Goal: Task Accomplishment & Management: Complete application form

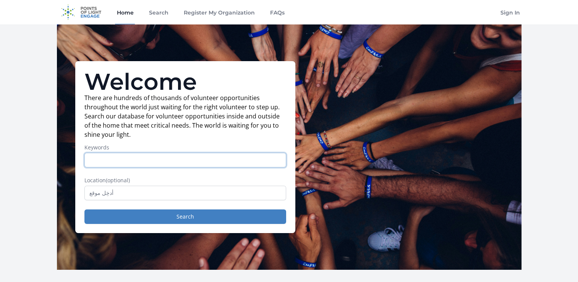
click at [174, 163] on input "Keywords" at bounding box center [185, 160] width 202 height 15
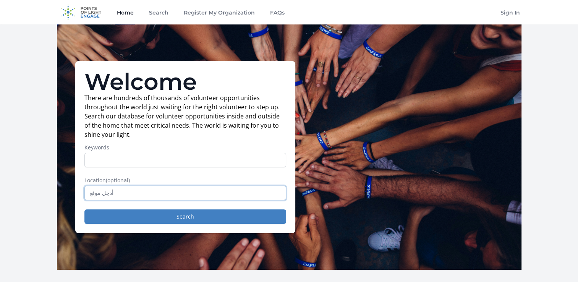
click at [247, 198] on input "text" at bounding box center [185, 193] width 202 height 15
click at [223, 198] on input "text" at bounding box center [185, 193] width 202 height 15
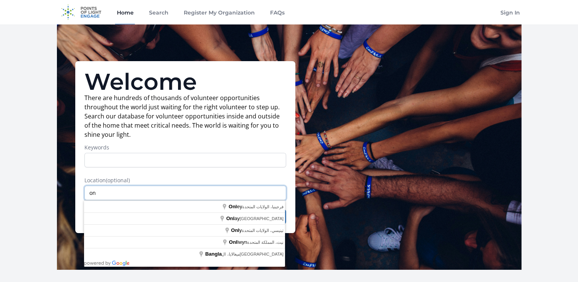
type input "o"
type input "[GEOGRAPHIC_DATA]"
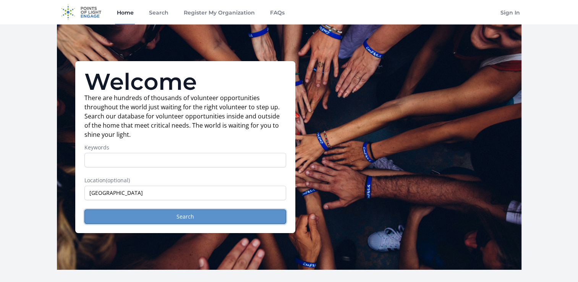
click at [220, 212] on button "Search" at bounding box center [185, 216] width 202 height 15
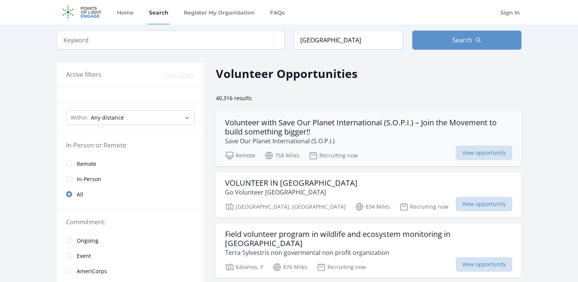
click at [287, 125] on h3 "Volunteer with Save Our Planet International (S.O.P.I.) – Join the Movement to …" at bounding box center [368, 127] width 287 height 18
click at [344, 39] on input "[GEOGRAPHIC_DATA]" at bounding box center [348, 40] width 109 height 19
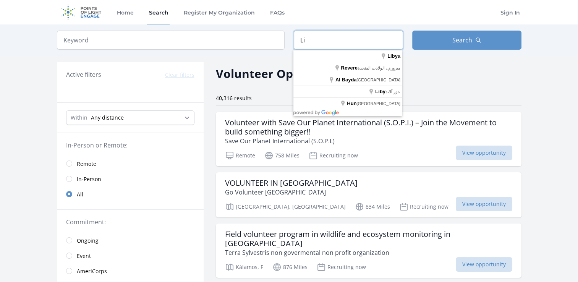
type input "L"
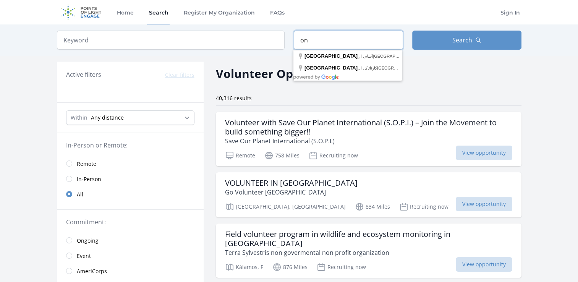
type input "o"
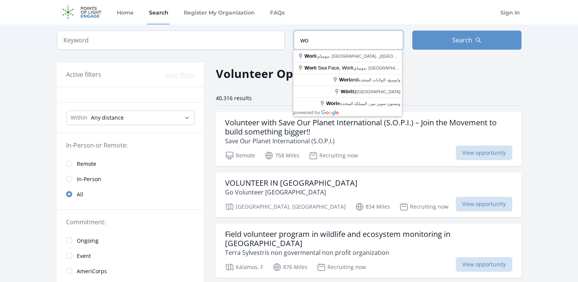
type input "w"
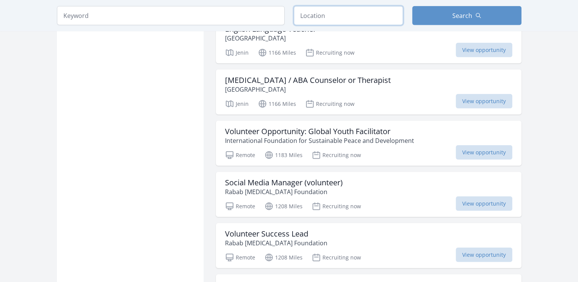
scroll to position [1819, 0]
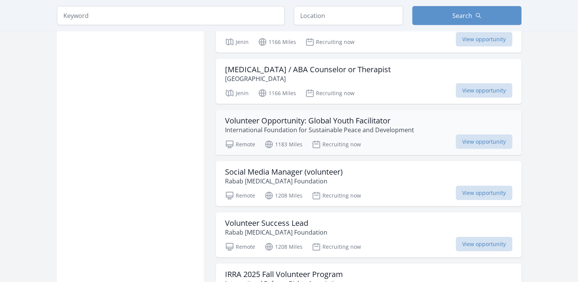
click at [374, 121] on div "Volunteer Opportunity: Global Youth Facilitator International Foundation for Su…" at bounding box center [369, 132] width 306 height 45
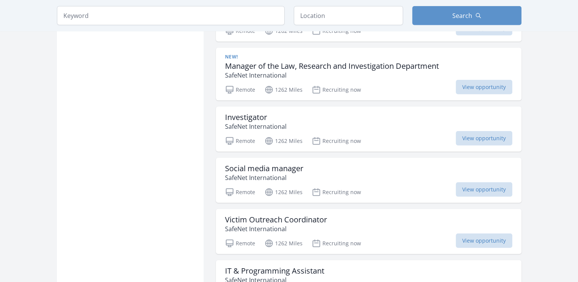
scroll to position [2192, 0]
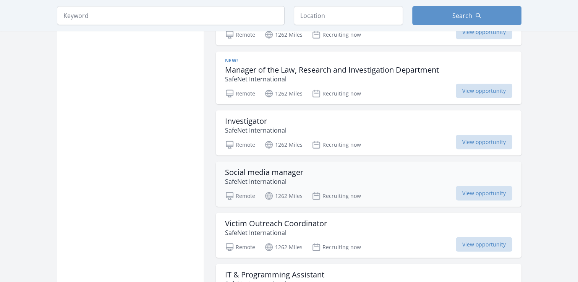
click at [285, 177] on p "SafeNet International" at bounding box center [264, 181] width 78 height 9
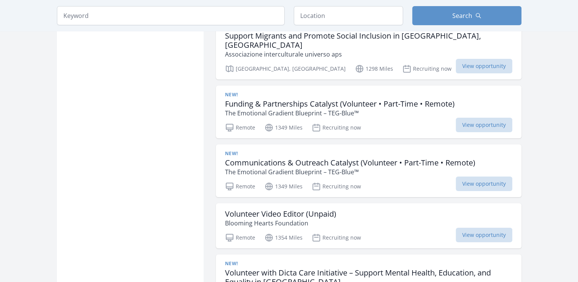
scroll to position [2640, 0]
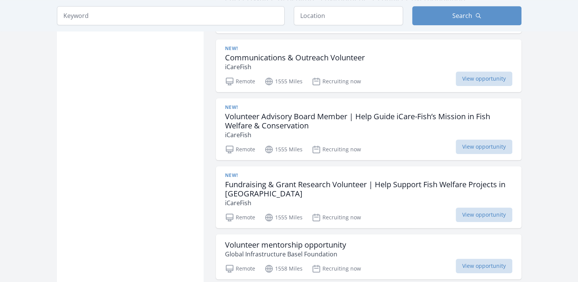
scroll to position [3581, 0]
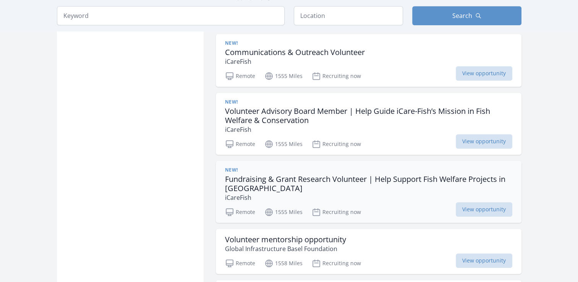
click at [325, 175] on h3 "Fundraising & Grant Research Volunteer | Help Support Fish Welfare Projects in …" at bounding box center [368, 184] width 287 height 18
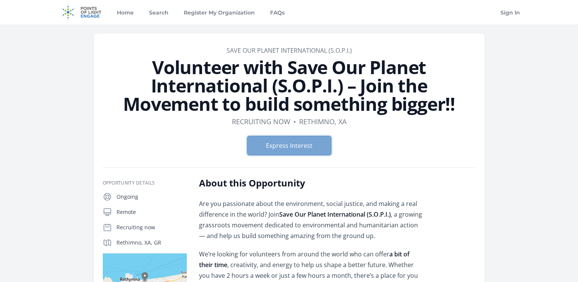
click at [314, 144] on button "Express Interest" at bounding box center [289, 145] width 84 height 19
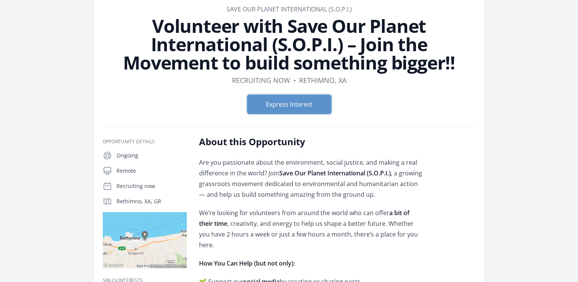
scroll to position [52, 0]
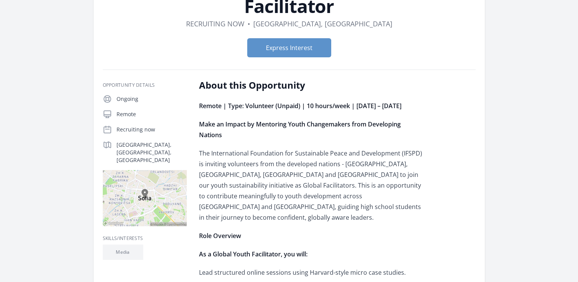
scroll to position [84, 0]
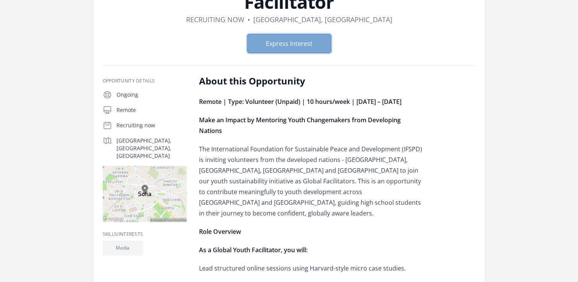
click at [267, 44] on button "Express Interest" at bounding box center [289, 43] width 84 height 19
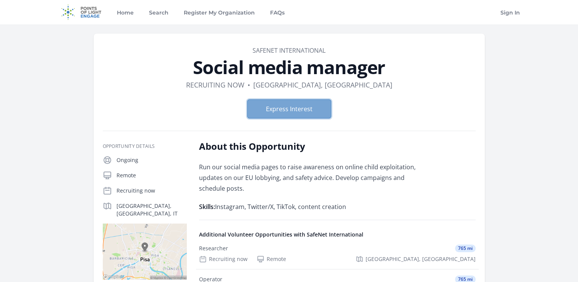
click at [286, 117] on button "Express Interest" at bounding box center [289, 108] width 84 height 19
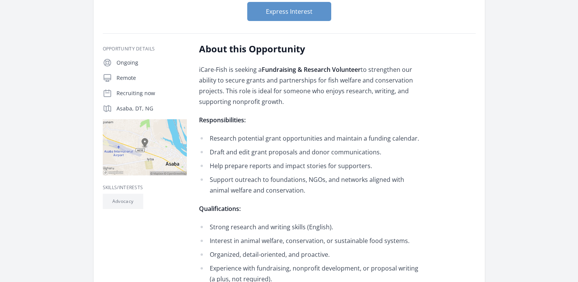
scroll to position [80, 0]
